Goal: Task Accomplishment & Management: Manage account settings

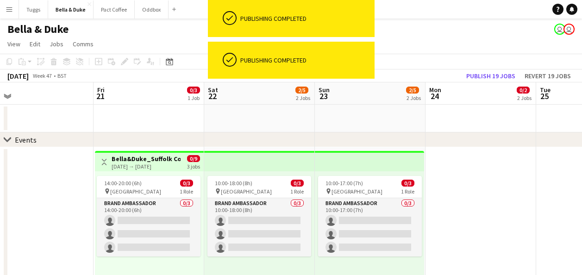
drag, startPoint x: 0, startPoint y: 0, endPoint x: 422, endPoint y: 128, distance: 441.0
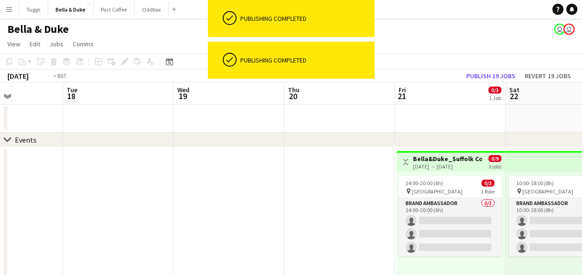
drag, startPoint x: 132, startPoint y: 116, endPoint x: 452, endPoint y: 148, distance: 321.4
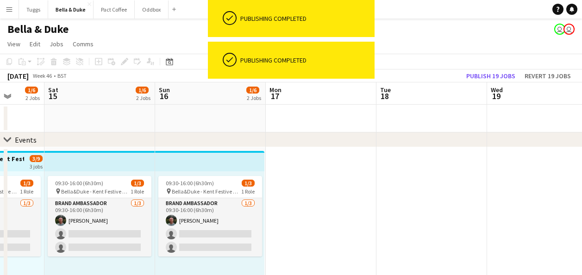
scroll to position [0, 221]
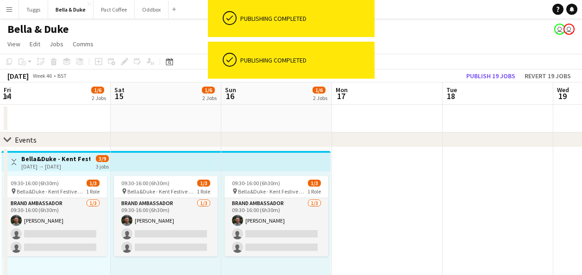
drag, startPoint x: 165, startPoint y: 118, endPoint x: 377, endPoint y: 133, distance: 212.5
drag, startPoint x: 210, startPoint y: 138, endPoint x: 367, endPoint y: 138, distance: 157.4
click at [369, 138] on div "chevron-right Events" at bounding box center [291, 139] width 582 height 15
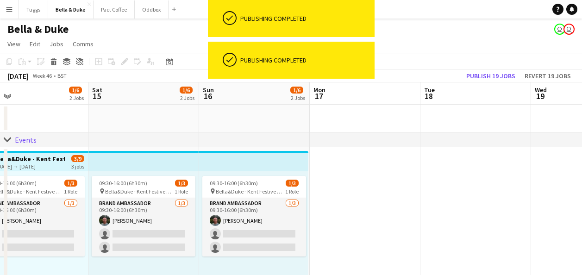
drag, startPoint x: 196, startPoint y: 119, endPoint x: 403, endPoint y: 111, distance: 207.1
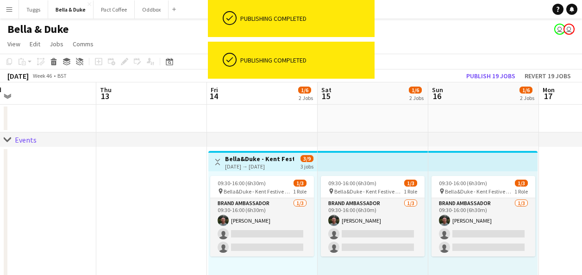
drag, startPoint x: 306, startPoint y: 126, endPoint x: 400, endPoint y: 127, distance: 94.0
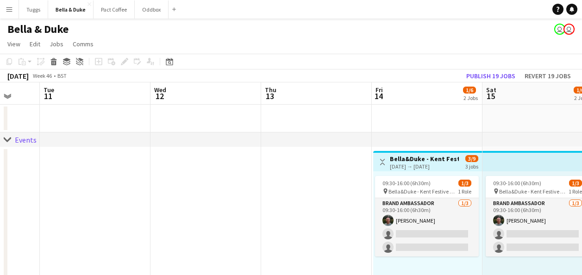
drag, startPoint x: 218, startPoint y: 137, endPoint x: 327, endPoint y: 128, distance: 110.1
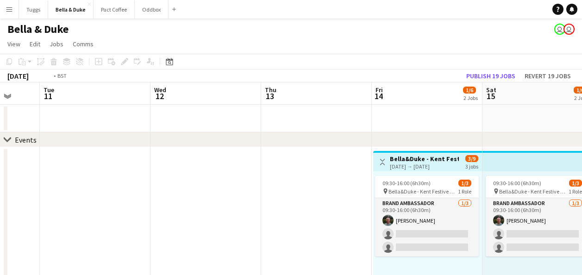
drag, startPoint x: 289, startPoint y: 122, endPoint x: 343, endPoint y: 122, distance: 54.2
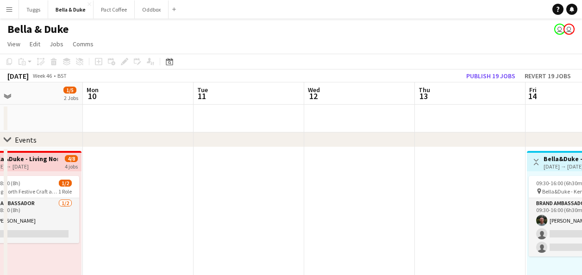
drag, startPoint x: 215, startPoint y: 120, endPoint x: 337, endPoint y: 118, distance: 122.2
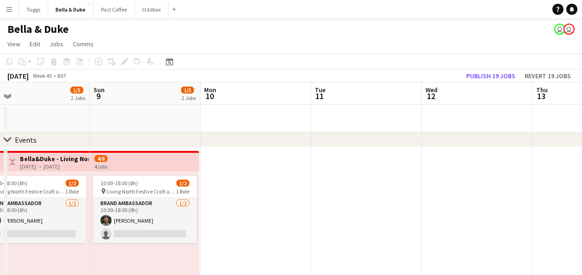
drag, startPoint x: 187, startPoint y: 113, endPoint x: 312, endPoint y: 113, distance: 125.4
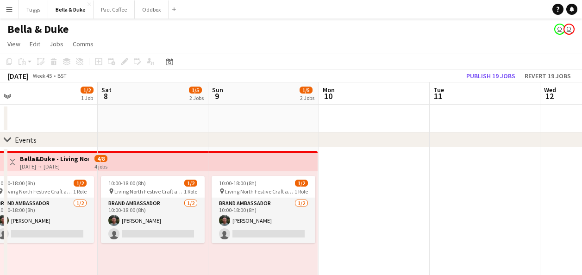
drag, startPoint x: 183, startPoint y: 113, endPoint x: 282, endPoint y: 113, distance: 99.1
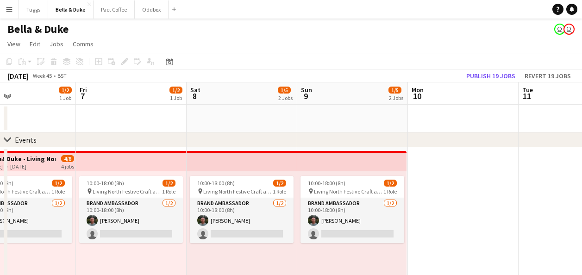
drag, startPoint x: 208, startPoint y: 126, endPoint x: 306, endPoint y: 126, distance: 98.1
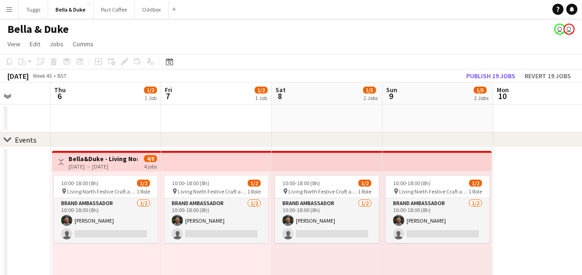
drag, startPoint x: 169, startPoint y: 124, endPoint x: 264, endPoint y: 124, distance: 94.9
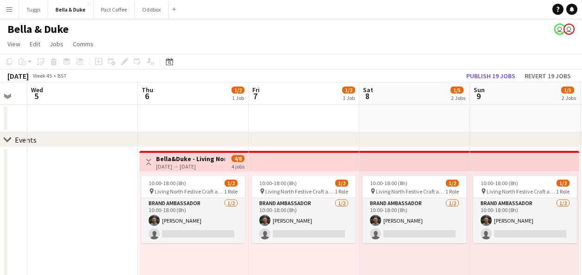
drag, startPoint x: 193, startPoint y: 124, endPoint x: 279, endPoint y: 120, distance: 85.3
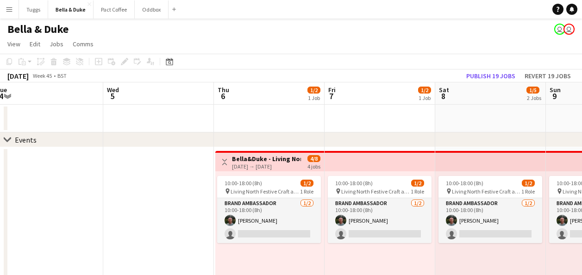
drag, startPoint x: 214, startPoint y: 120, endPoint x: 254, endPoint y: 116, distance: 40.4
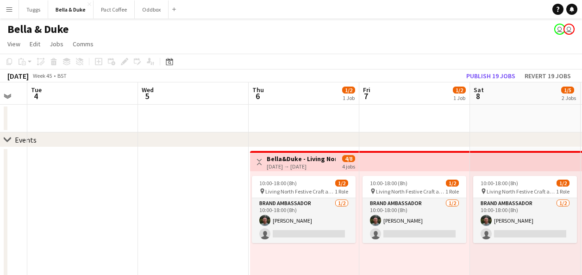
drag, startPoint x: 196, startPoint y: 116, endPoint x: 222, endPoint y: 112, distance: 26.3
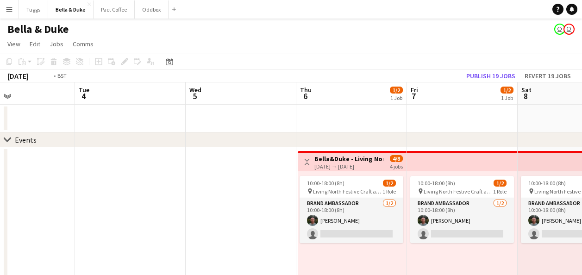
drag, startPoint x: 227, startPoint y: 109, endPoint x: 245, endPoint y: 109, distance: 18.1
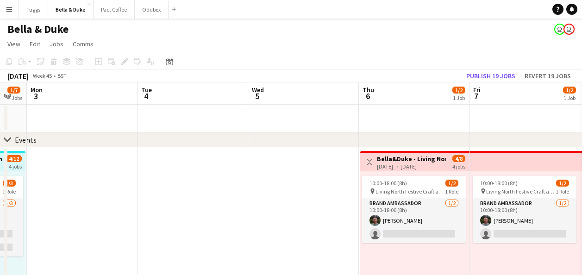
drag, startPoint x: 238, startPoint y: 103, endPoint x: 246, endPoint y: 103, distance: 7.9
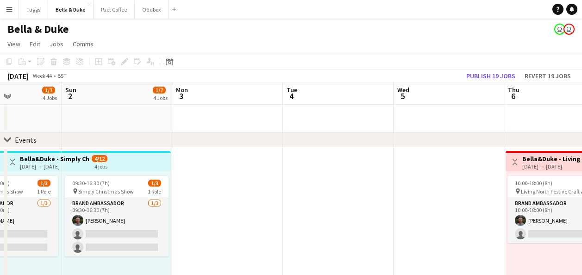
drag, startPoint x: 120, startPoint y: 100, endPoint x: 202, endPoint y: 100, distance: 82.4
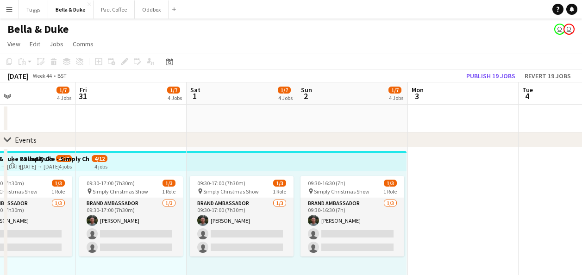
drag, startPoint x: 101, startPoint y: 114, endPoint x: 137, endPoint y: 116, distance: 36.2
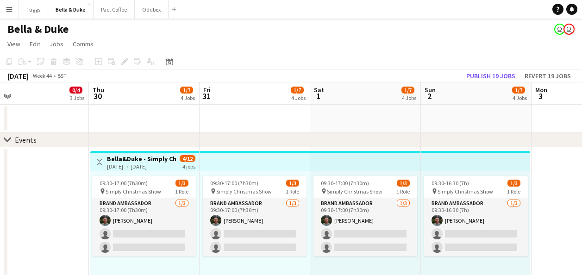
drag, startPoint x: 125, startPoint y: 116, endPoint x: 315, endPoint y: 113, distance: 190.3
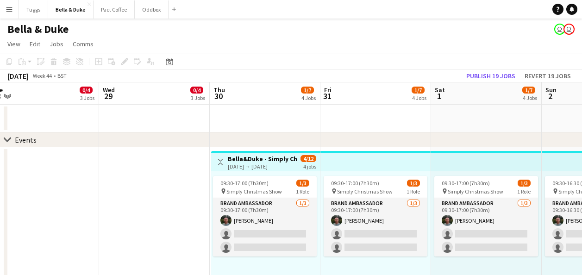
drag, startPoint x: 200, startPoint y: 113, endPoint x: 315, endPoint y: 115, distance: 114.8
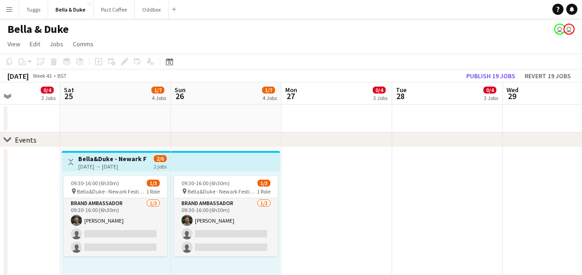
drag, startPoint x: 158, startPoint y: 115, endPoint x: 469, endPoint y: 112, distance: 311.5
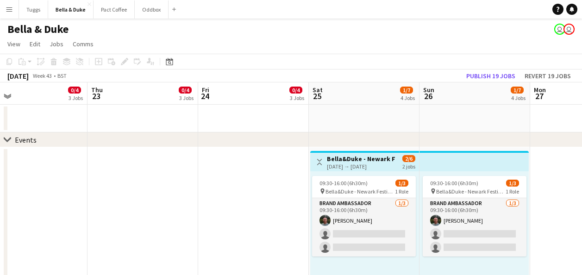
drag, startPoint x: 160, startPoint y: 121, endPoint x: 423, endPoint y: 110, distance: 263.1
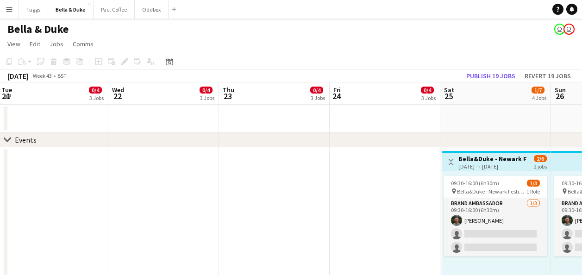
drag, startPoint x: 146, startPoint y: 112, endPoint x: 355, endPoint y: 94, distance: 210.5
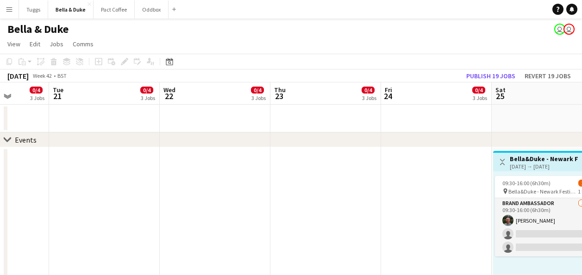
drag, startPoint x: 349, startPoint y: 117, endPoint x: 363, endPoint y: 117, distance: 13.4
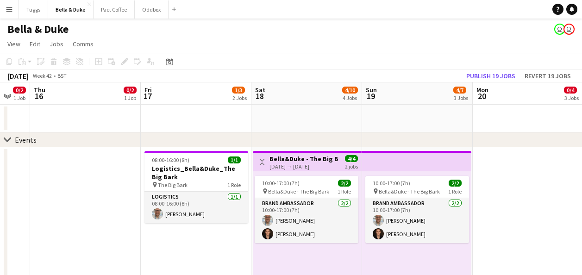
drag, startPoint x: 297, startPoint y: 108, endPoint x: 334, endPoint y: 108, distance: 37.0
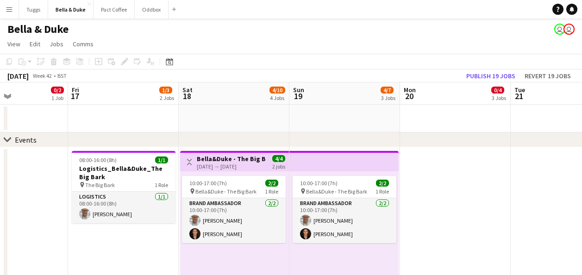
drag, startPoint x: 166, startPoint y: 108, endPoint x: 429, endPoint y: 109, distance: 262.9
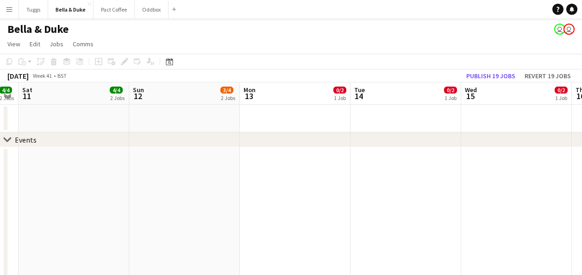
drag, startPoint x: 223, startPoint y: 114, endPoint x: 501, endPoint y: 115, distance: 277.7
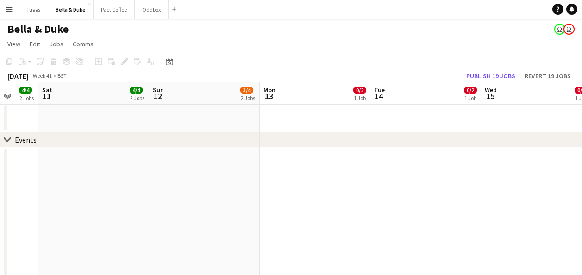
drag, startPoint x: 223, startPoint y: 119, endPoint x: 412, endPoint y: 137, distance: 190.1
drag
click at [523, 133] on div "chevron-right Events" at bounding box center [291, 139] width 582 height 15
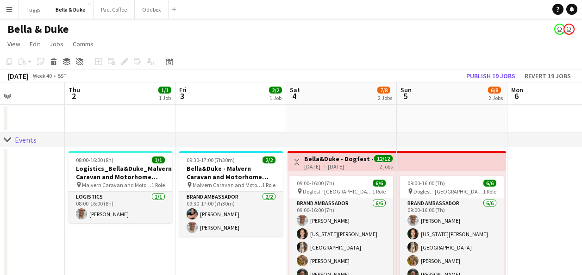
scroll to position [0, 319]
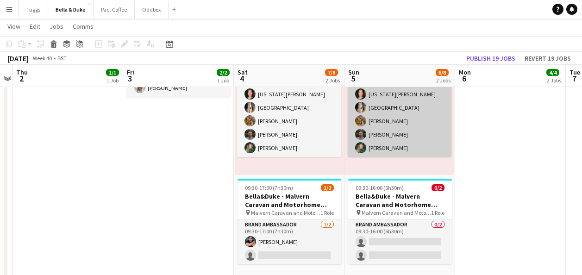
scroll to position [93, 0]
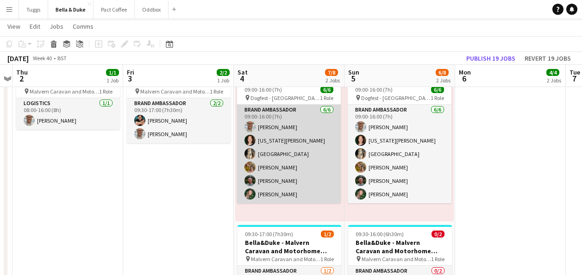
click at [280, 143] on app-card-role "Brand Ambassador [DATE] 09:00-16:00 (7h) [PERSON_NAME] [US_STATE][PERSON_NAME] …" at bounding box center [289, 154] width 104 height 99
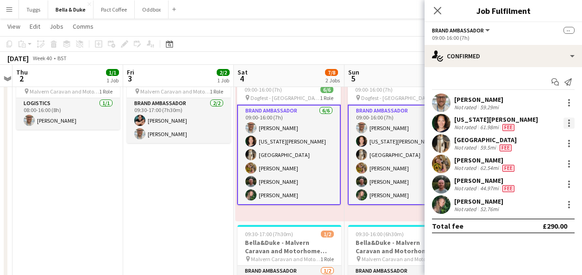
click at [567, 124] on div at bounding box center [568, 123] width 11 height 11
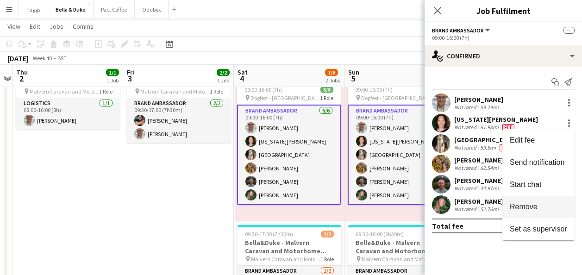
click at [548, 207] on span "Remove" at bounding box center [538, 207] width 57 height 8
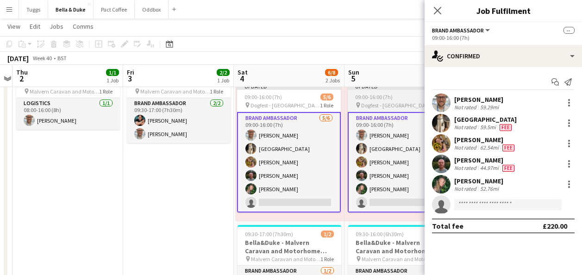
click at [403, 161] on app-card-role "Brand Ambassador [DATE] 09:00-16:00 (7h) [PERSON_NAME] Mat Castle [PERSON_NAME]…" at bounding box center [400, 162] width 104 height 100
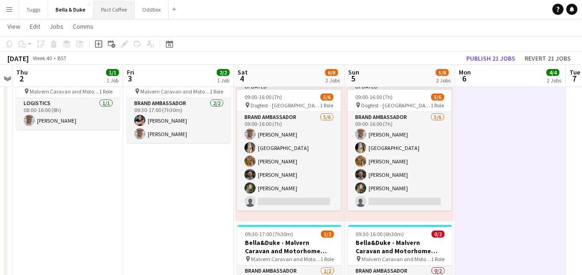
click at [110, 9] on button "Pact Coffee Close" at bounding box center [114, 9] width 41 height 18
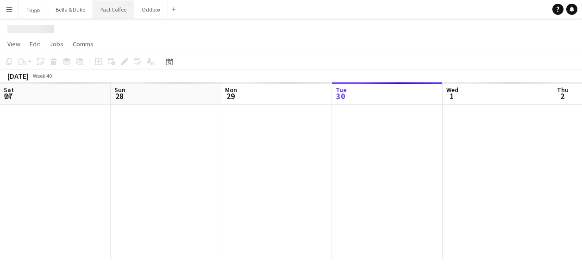
scroll to position [0, 221]
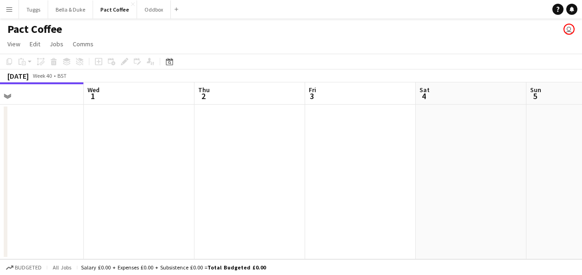
drag, startPoint x: 440, startPoint y: 163, endPoint x: 76, endPoint y: 195, distance: 365.3
click at [76, 195] on app-calendar-viewport "Sat 27 Sun 28 Mon 29 Tue 30 Wed 1 Thu 2 Fri 3 Sat 4 Sun 5 Mon 6 Tue 7" at bounding box center [291, 170] width 582 height 177
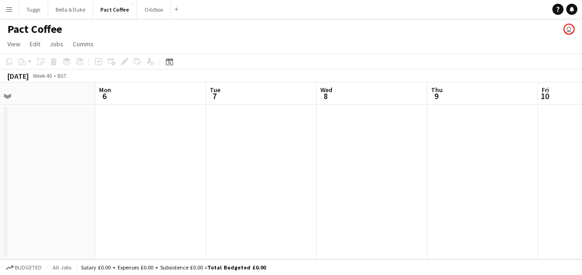
drag, startPoint x: 374, startPoint y: 177, endPoint x: 63, endPoint y: 193, distance: 311.4
click at [58, 195] on app-calendar-viewport "Fri 3 Sat 4 Sun 5 Mon 6 Tue 7 Wed 8 Thu 9 Fri 10 Sat 11 Sun 12 0/2 1 Job Mon 13…" at bounding box center [291, 170] width 582 height 177
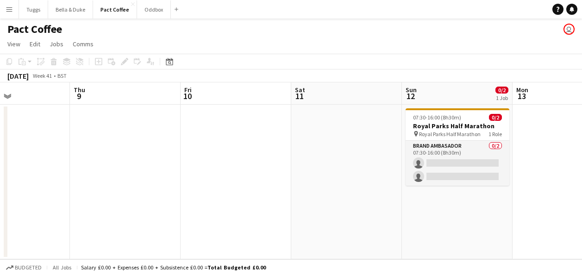
drag, startPoint x: 280, startPoint y: 194, endPoint x: -2, endPoint y: 210, distance: 281.9
click at [0, 210] on html "Menu Boards Boards Boards All jobs Status Workforce Workforce My Workforce Recr…" at bounding box center [291, 137] width 582 height 275
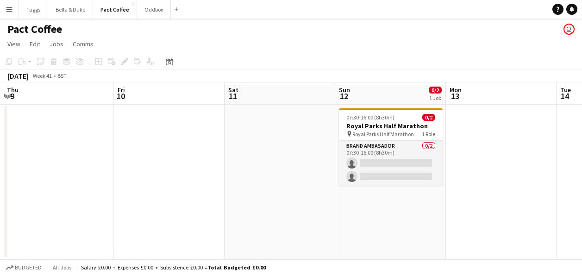
scroll to position [0, 281]
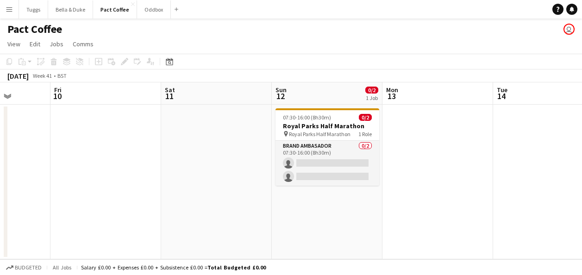
drag, startPoint x: 262, startPoint y: 210, endPoint x: 131, endPoint y: 223, distance: 130.7
click at [131, 223] on app-calendar-viewport "Tue 7 Wed 8 Thu 9 Fri 10 Sat 11 Sun 12 0/2 1 Job Mon 13 Tue 14 Wed 15 Thu 16 Fr…" at bounding box center [291, 170] width 582 height 177
